Goal: Download file/media

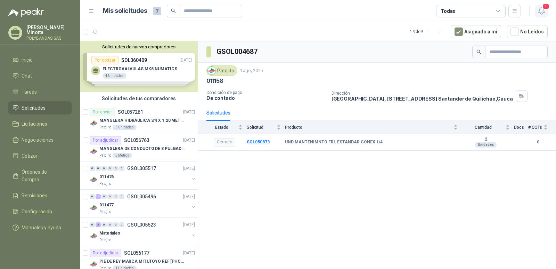
click at [540, 14] on icon "button" at bounding box center [541, 11] width 9 height 9
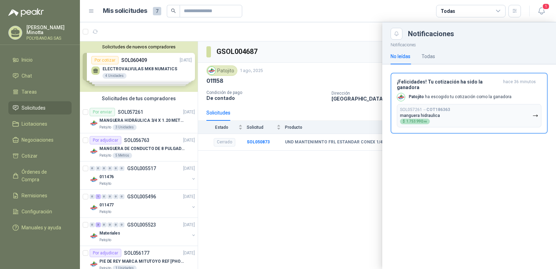
click at [360, 194] on div at bounding box center [318, 145] width 476 height 246
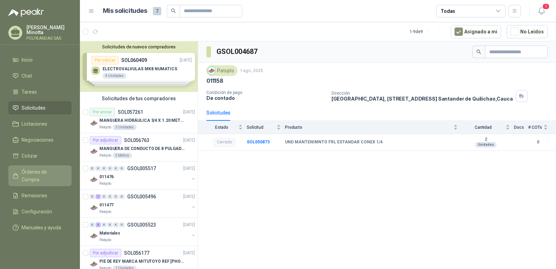
click at [32, 170] on span "Órdenes de Compra" at bounding box center [43, 175] width 43 height 15
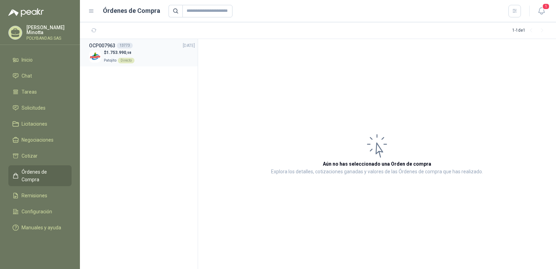
click at [116, 55] on p "$ 1.753.990 ,98" at bounding box center [119, 52] width 31 height 7
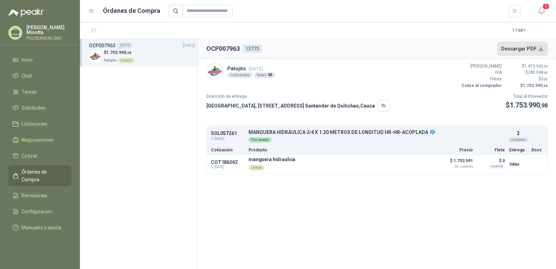
click at [539, 49] on button "Descargar PDF" at bounding box center [522, 49] width 51 height 14
